Goal: Complete application form

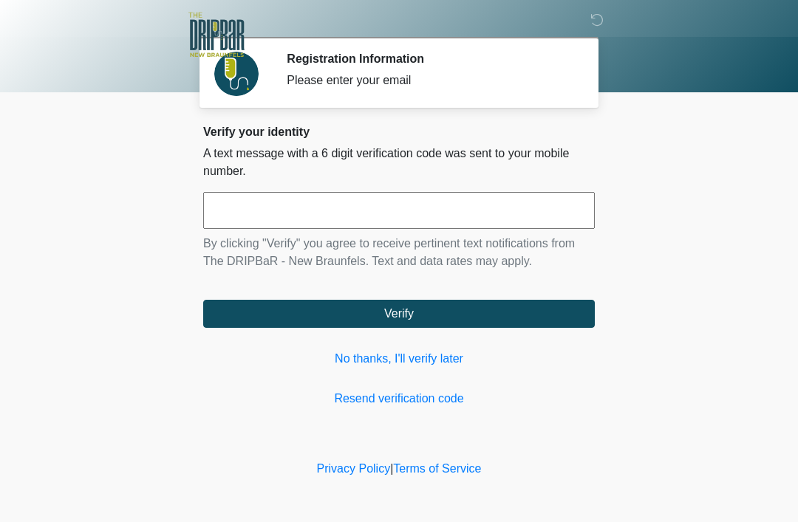
click at [493, 392] on link "Resend verification code" at bounding box center [399, 399] width 392 height 18
click at [418, 355] on link "No thanks, I'll verify later" at bounding box center [399, 359] width 392 height 18
click at [417, 355] on link "No thanks, I'll verify later" at bounding box center [399, 359] width 392 height 18
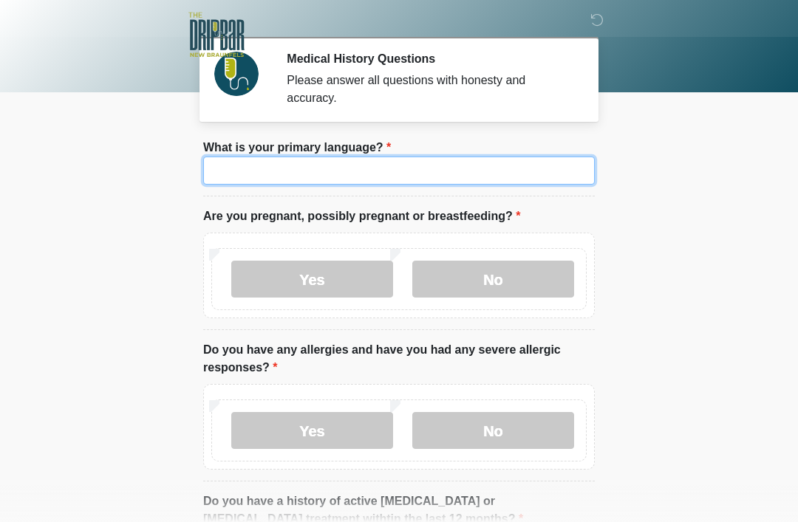
click at [487, 171] on input "What is your primary language?" at bounding box center [399, 171] width 392 height 28
type input "*******"
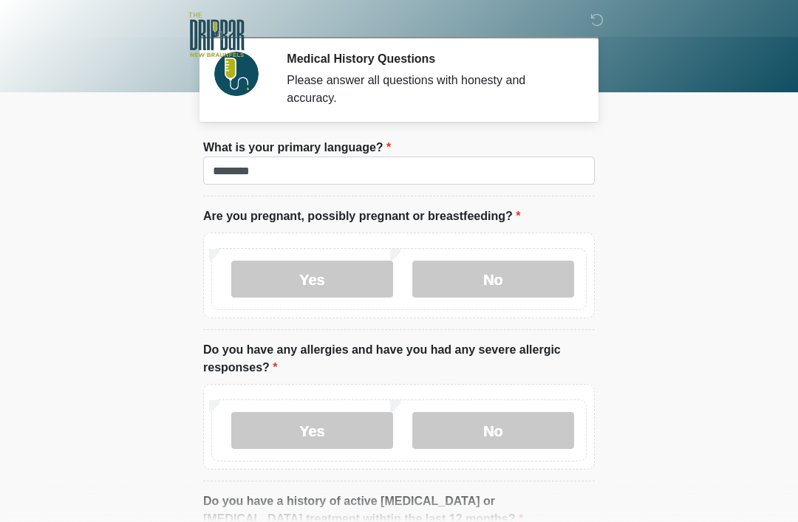
click at [543, 273] on label "No" at bounding box center [493, 279] width 162 height 37
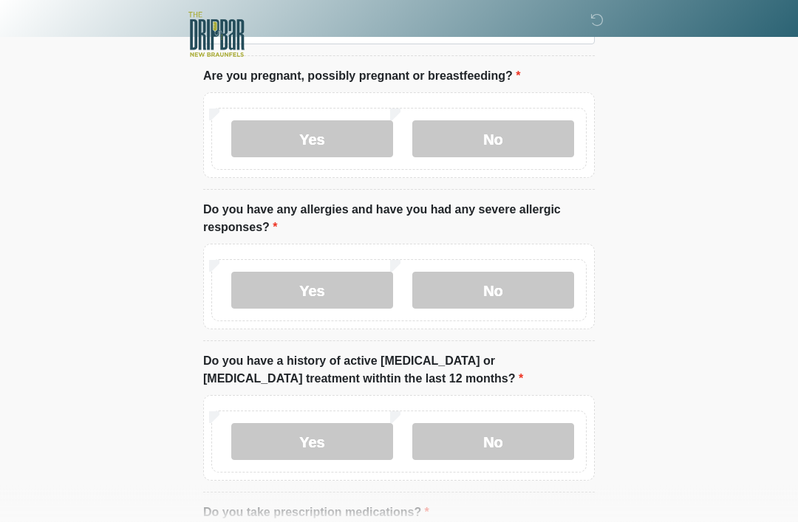
scroll to position [138, 0]
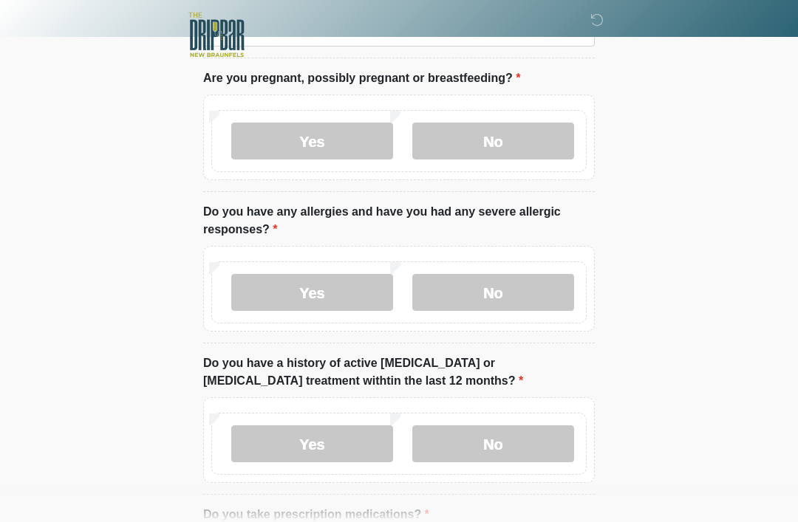
click at [361, 301] on label "Yes" at bounding box center [312, 292] width 162 height 37
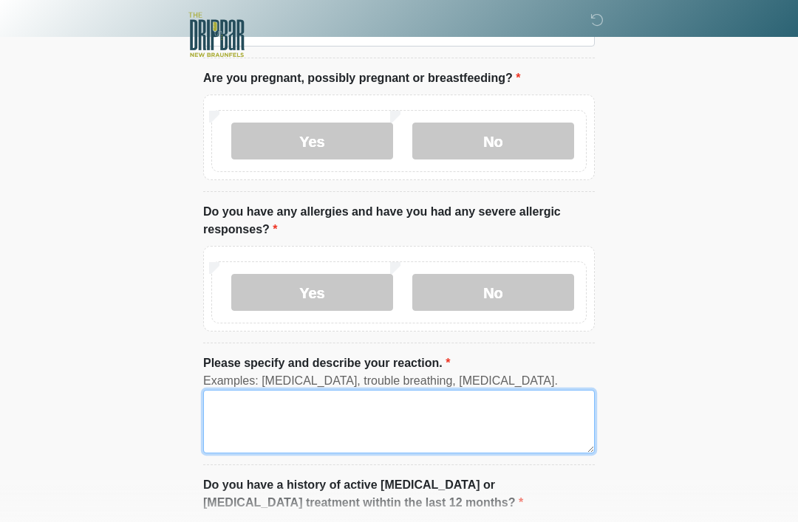
click at [378, 399] on textarea "Please specify and describe your reaction." at bounding box center [399, 422] width 392 height 64
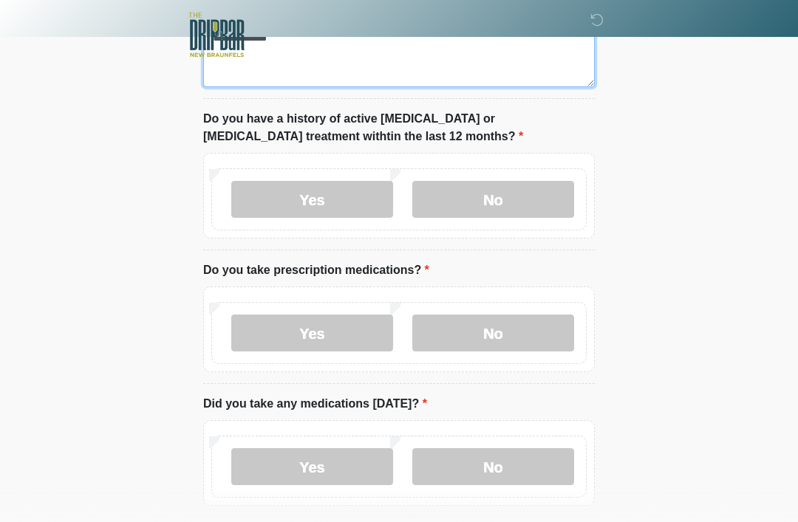
type textarea "**********"
click at [537, 191] on label "No" at bounding box center [493, 199] width 162 height 37
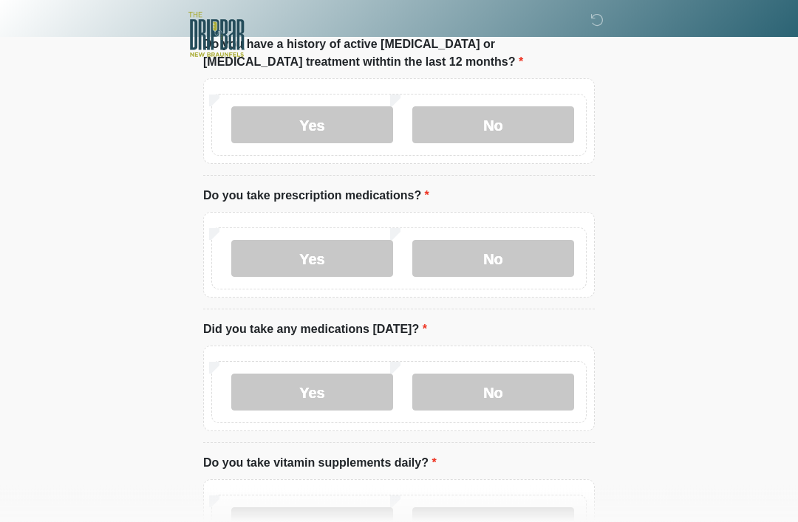
scroll to position [588, 0]
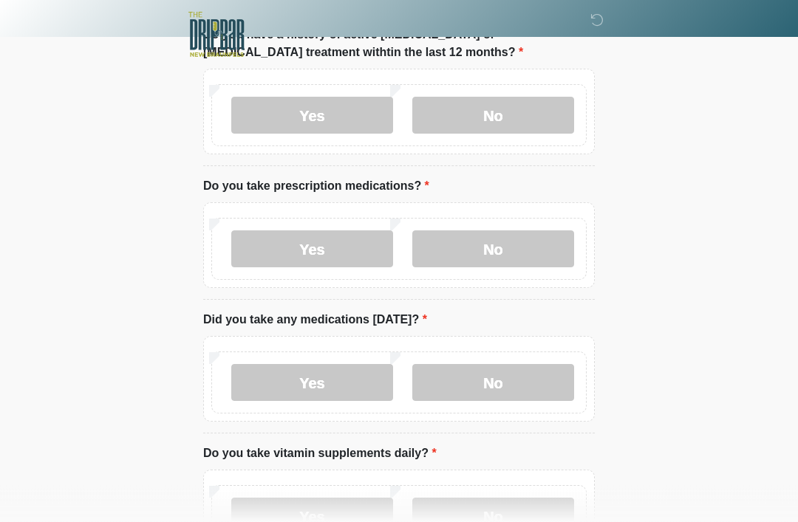
click at [357, 256] on label "Yes" at bounding box center [312, 249] width 162 height 37
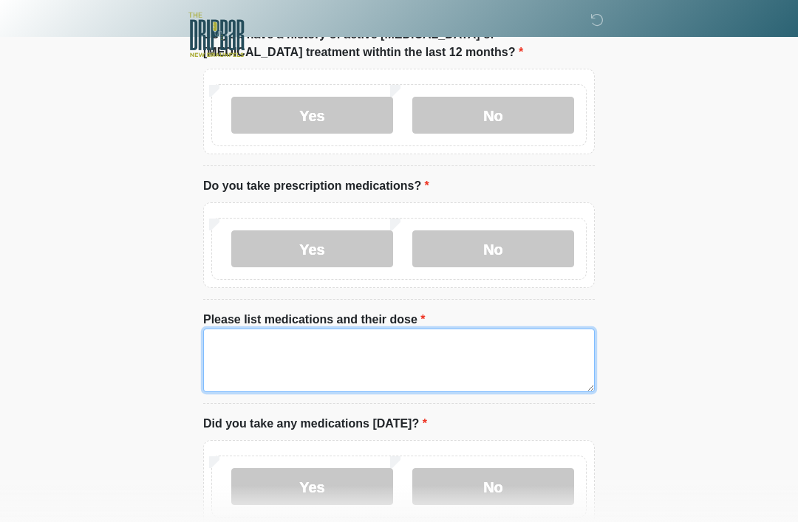
click at [335, 364] on textarea "Please list medications and their dose" at bounding box center [399, 361] width 392 height 64
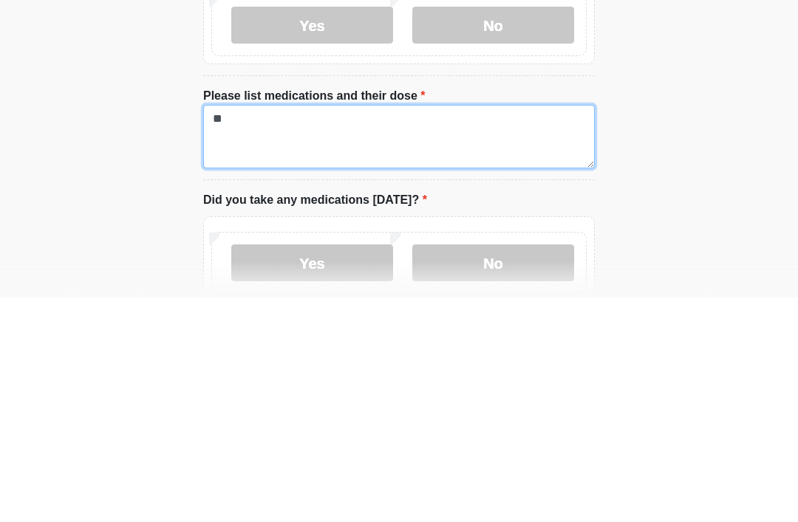
type textarea "*"
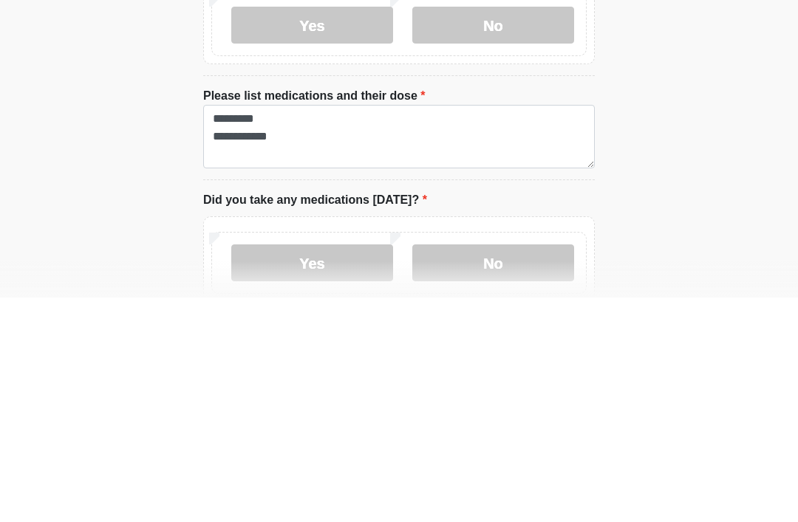
scroll to position [814, 0]
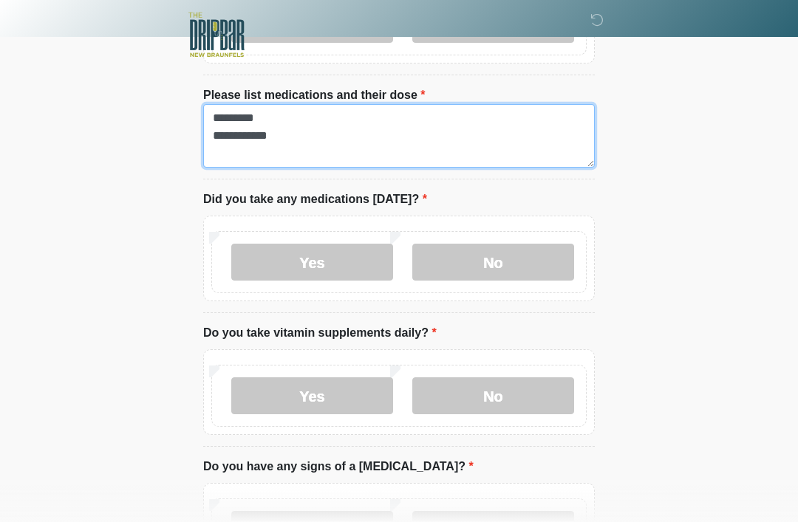
type textarea "**********"
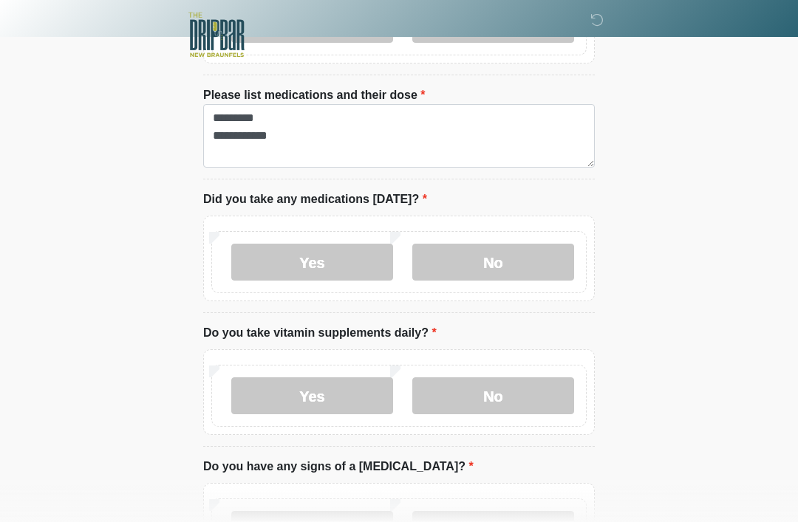
click at [485, 368] on div "Yes No" at bounding box center [398, 396] width 375 height 62
click at [348, 395] on label "Yes" at bounding box center [312, 396] width 162 height 37
click at [349, 471] on label "Please give details below." at bounding box center [279, 467] width 153 height 18
click at [349, 476] on textarea "Please give details below." at bounding box center [399, 508] width 392 height 64
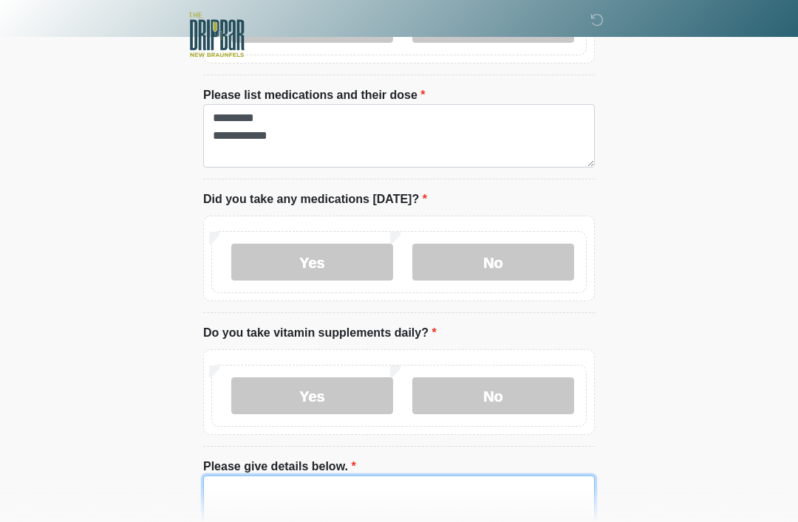
scroll to position [882, 0]
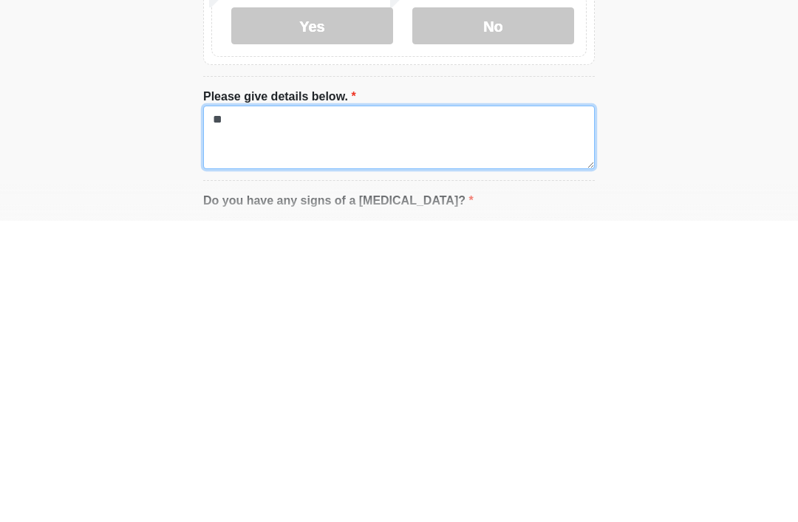
type textarea "*"
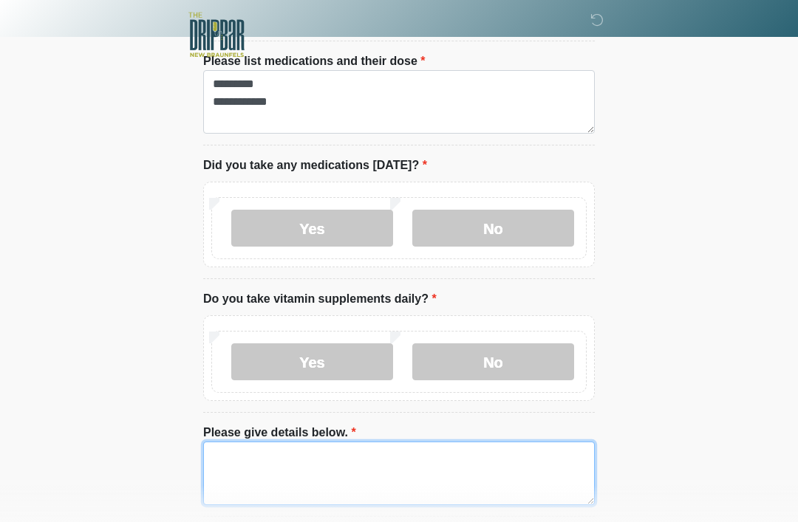
scroll to position [799, 0]
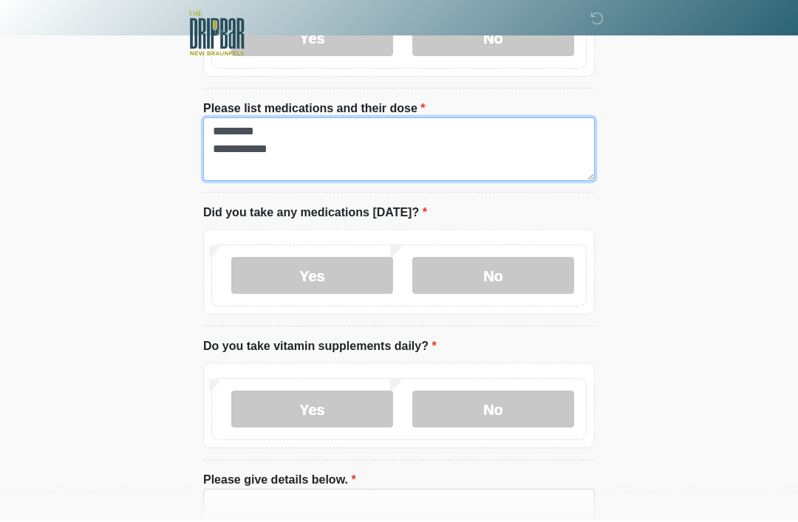
click at [440, 157] on textarea "**********" at bounding box center [399, 151] width 392 height 64
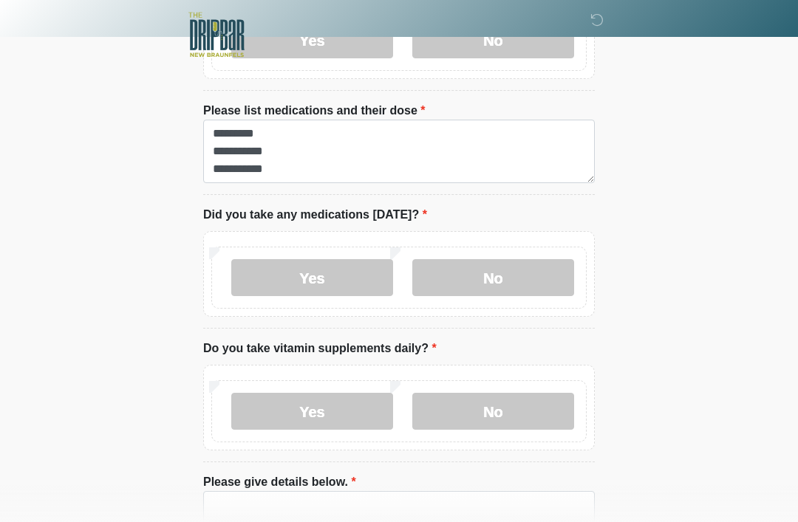
scroll to position [791, 0]
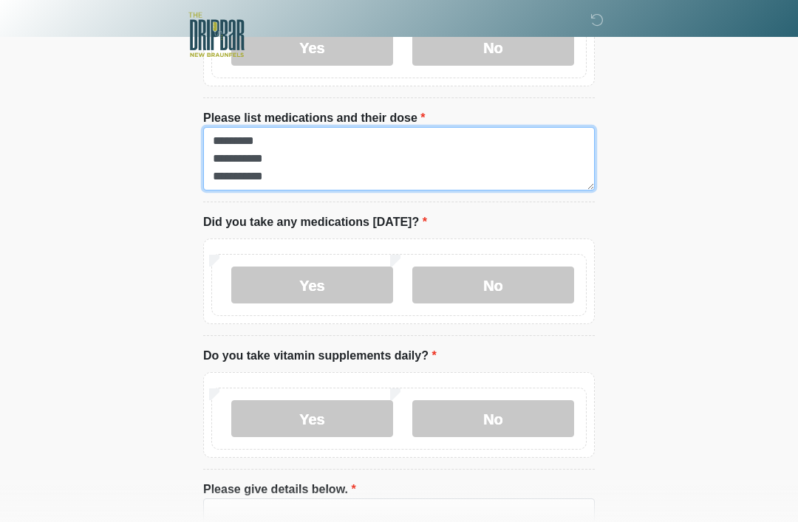
type textarea "**********"
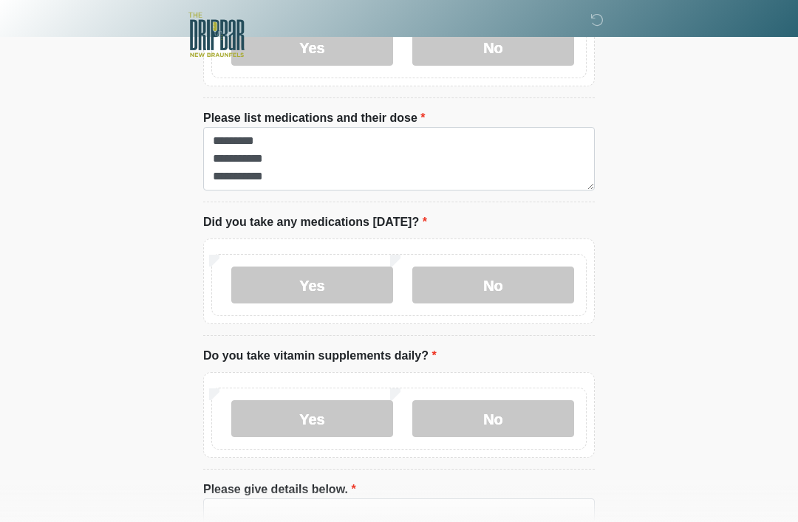
click at [533, 294] on label "No" at bounding box center [493, 285] width 162 height 37
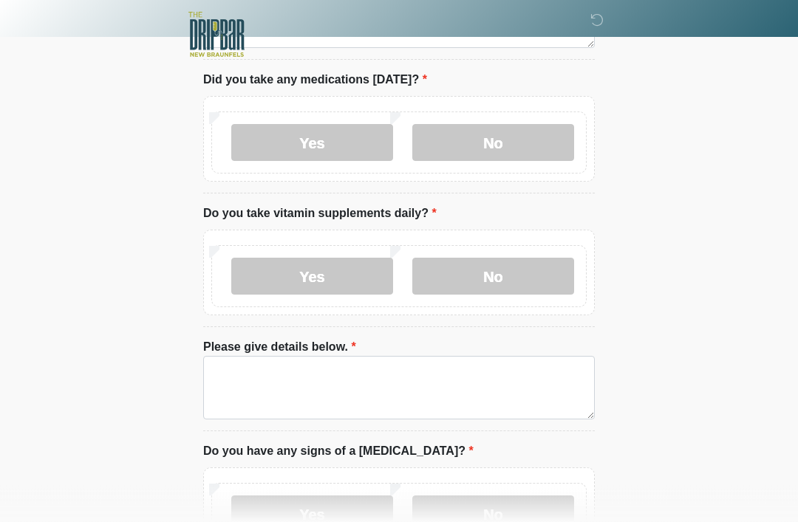
scroll to position [947, 0]
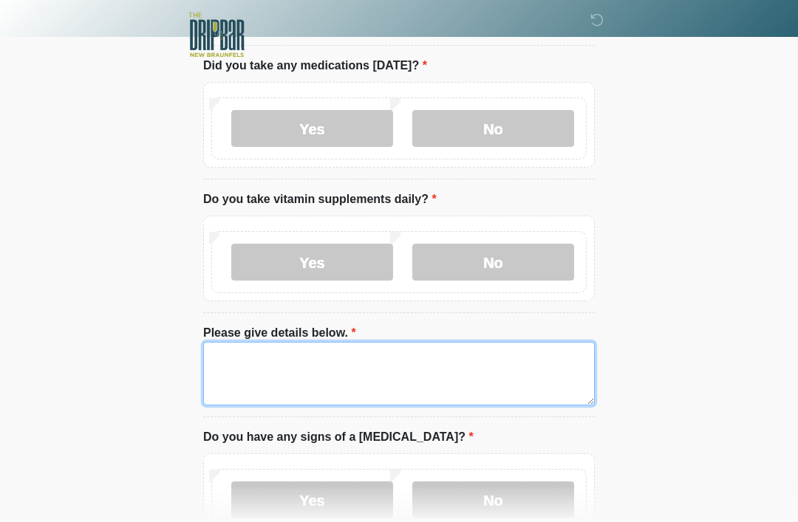
click at [488, 386] on textarea "Please give details below." at bounding box center [399, 374] width 392 height 64
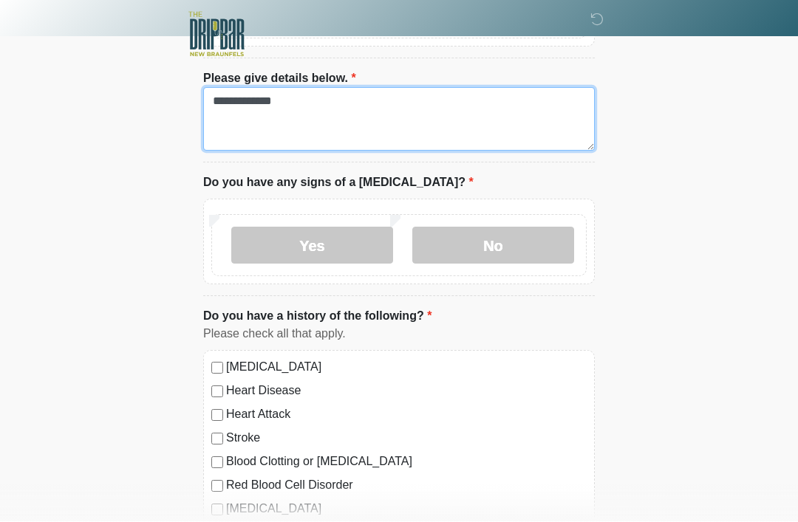
scroll to position [1202, 0]
type textarea "**********"
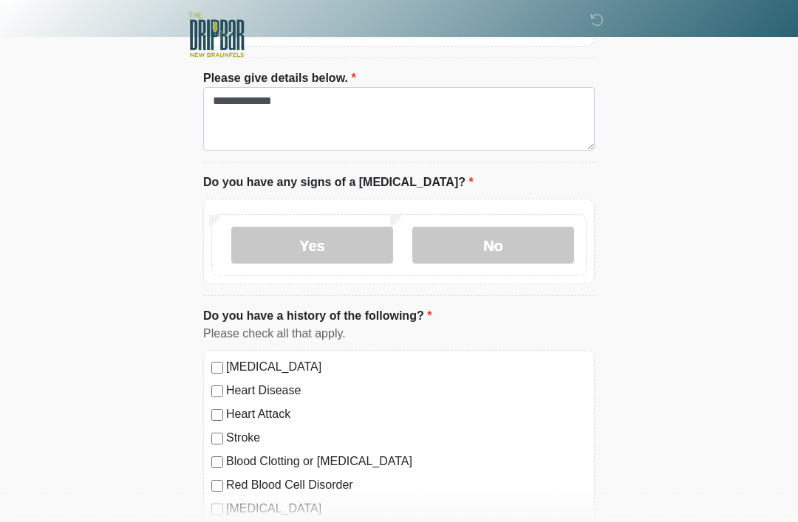
click at [532, 251] on label "No" at bounding box center [493, 245] width 162 height 37
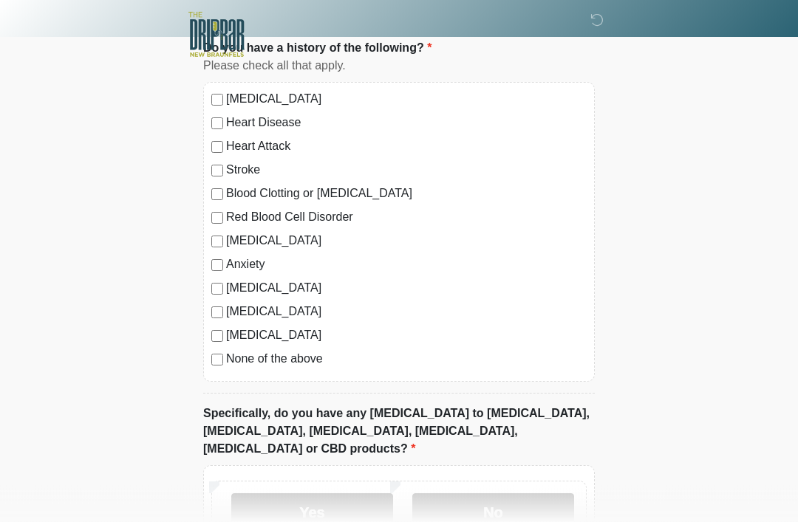
scroll to position [1472, 0]
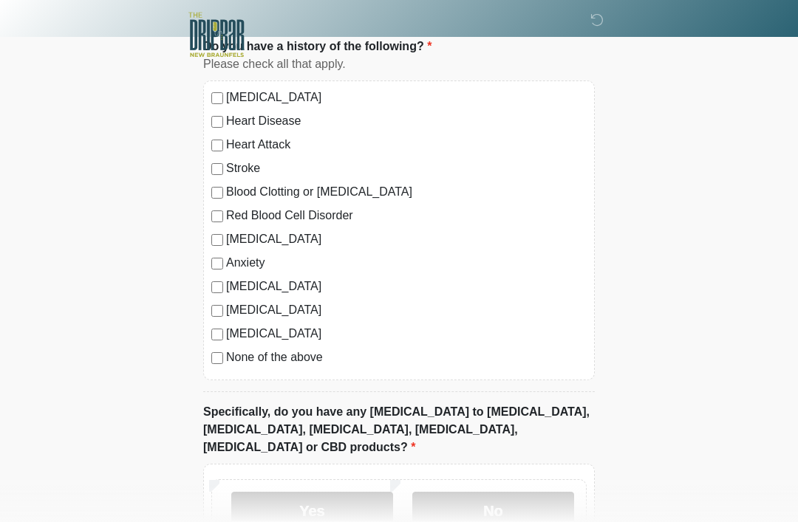
click at [249, 183] on label "Blood Clotting or [MEDICAL_DATA]" at bounding box center [406, 192] width 361 height 18
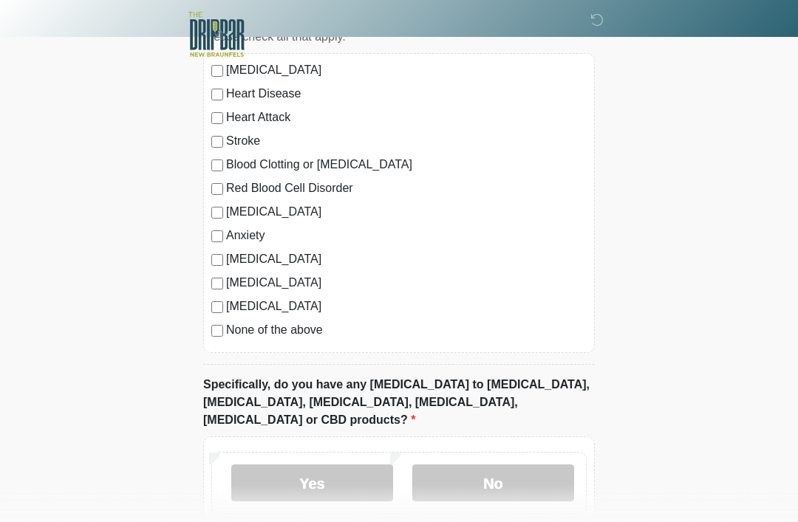
scroll to position [1501, 0]
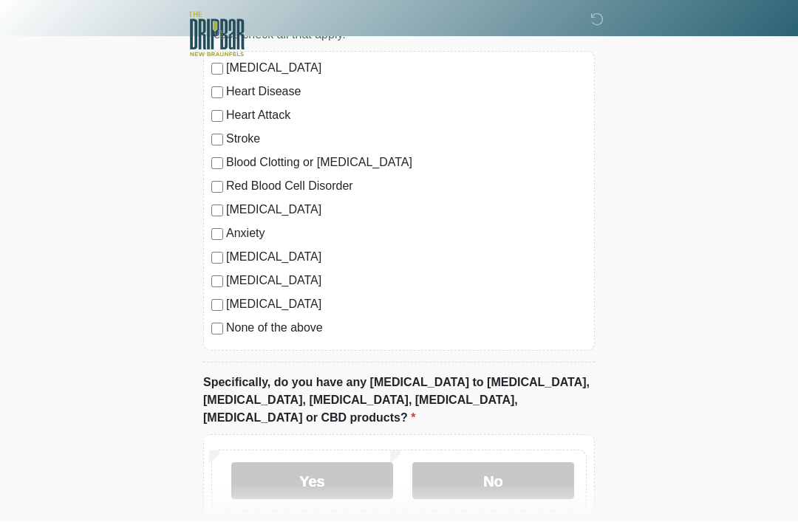
click at [206, 228] on div "[MEDICAL_DATA] Heart Disease Heart Attack Stroke Blood Clotting or [MEDICAL_DAT…" at bounding box center [399, 202] width 392 height 300
click at [240, 236] on label "Anxiety" at bounding box center [406, 234] width 361 height 18
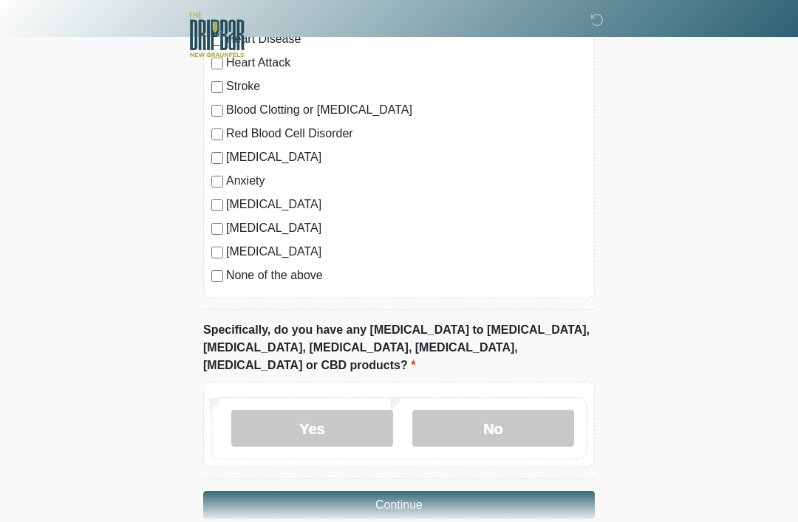
scroll to position [1558, 0]
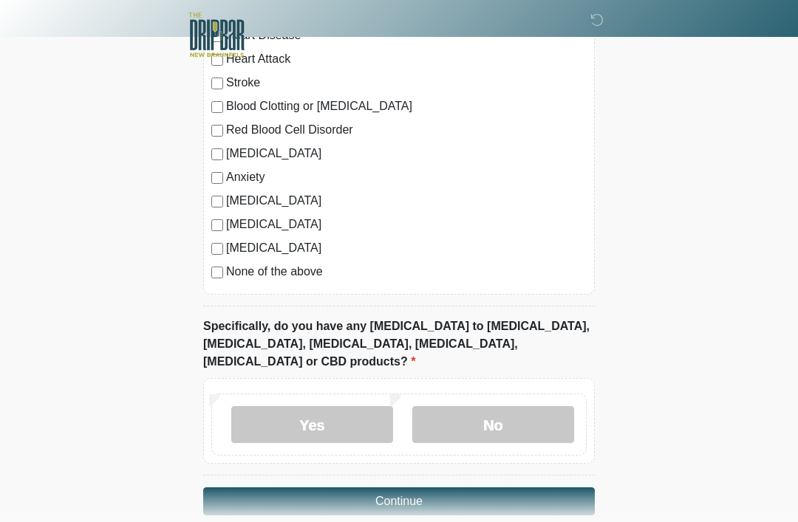
click at [488, 406] on label "No" at bounding box center [493, 424] width 162 height 37
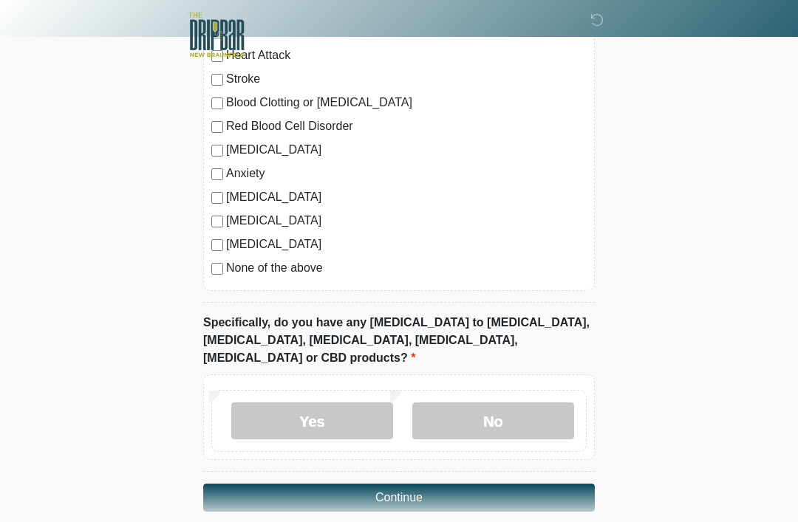
click at [516, 484] on button "Continue" at bounding box center [399, 498] width 392 height 28
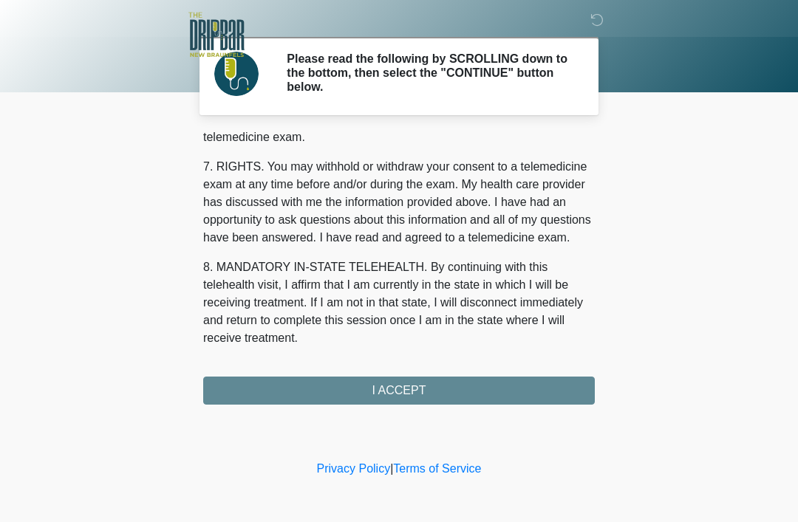
scroll to position [648, 0]
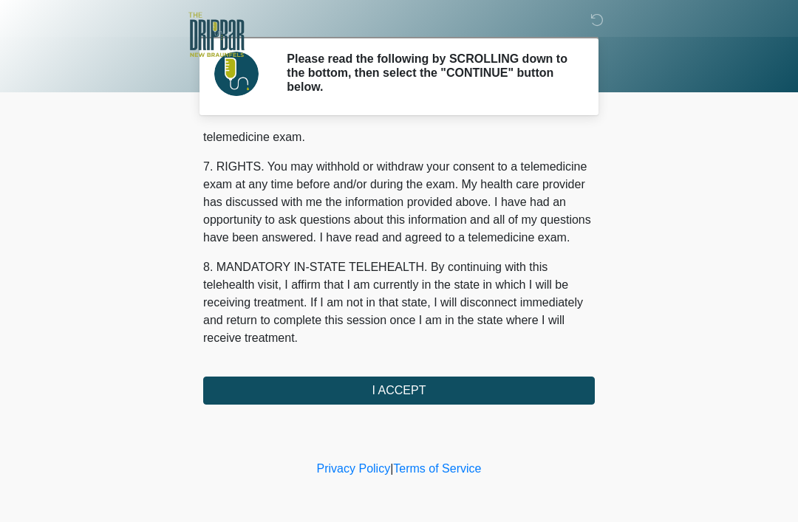
click at [546, 392] on button "I ACCEPT" at bounding box center [399, 391] width 392 height 28
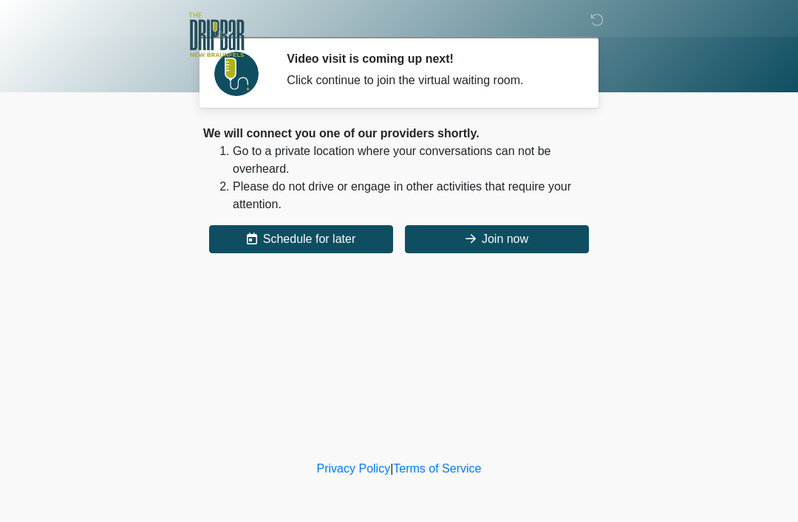
click at [555, 247] on button "Join now" at bounding box center [497, 239] width 184 height 28
